Goal: Navigation & Orientation: Go to known website

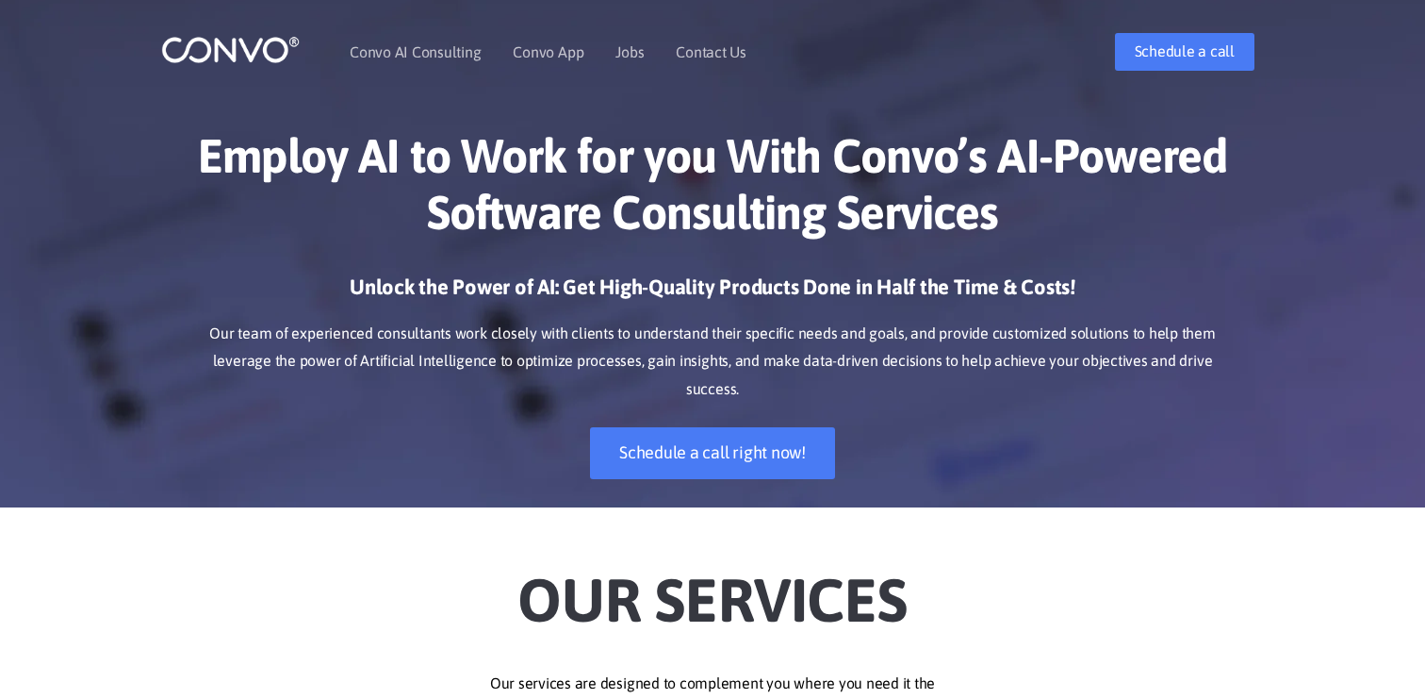
click at [219, 41] on img at bounding box center [230, 49] width 139 height 29
